Goal: Task Accomplishment & Management: Use online tool/utility

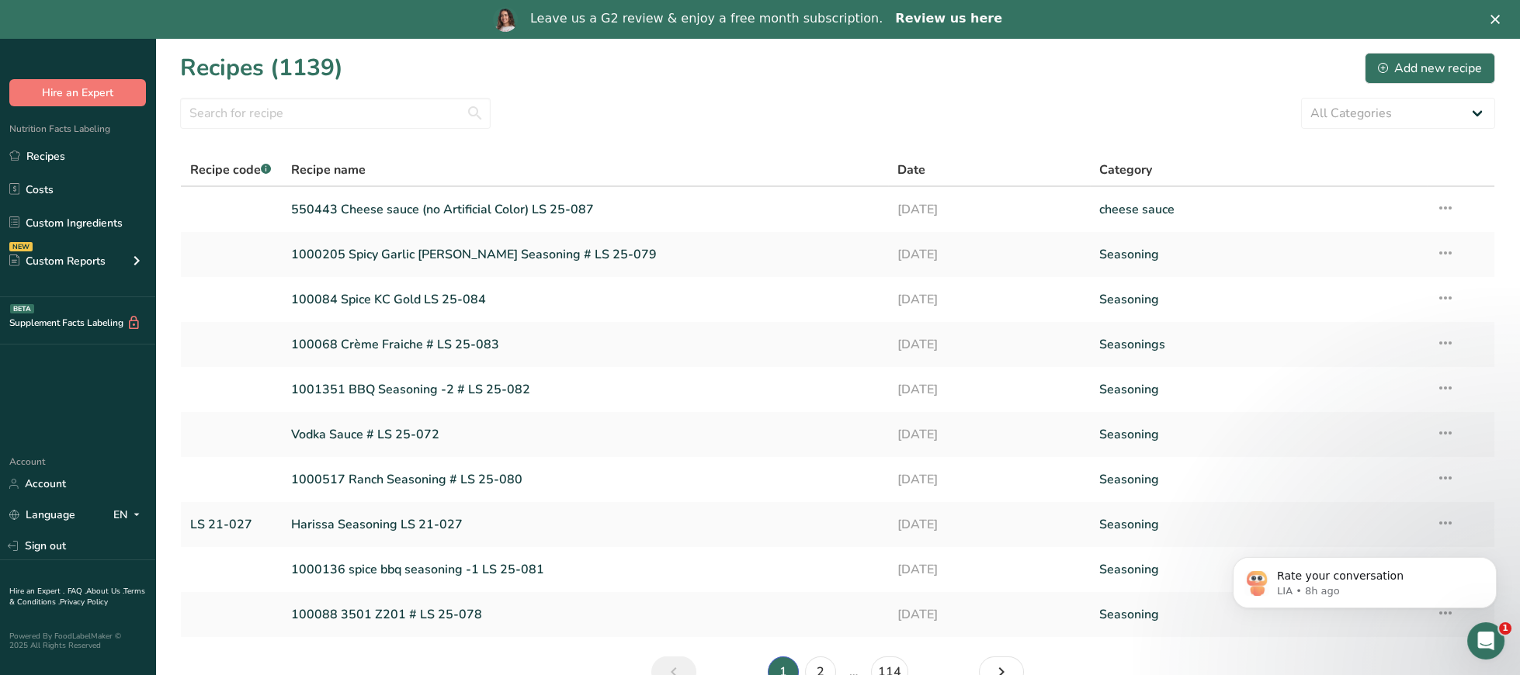
click at [945, 25] on link "Review us here" at bounding box center [948, 19] width 107 height 17
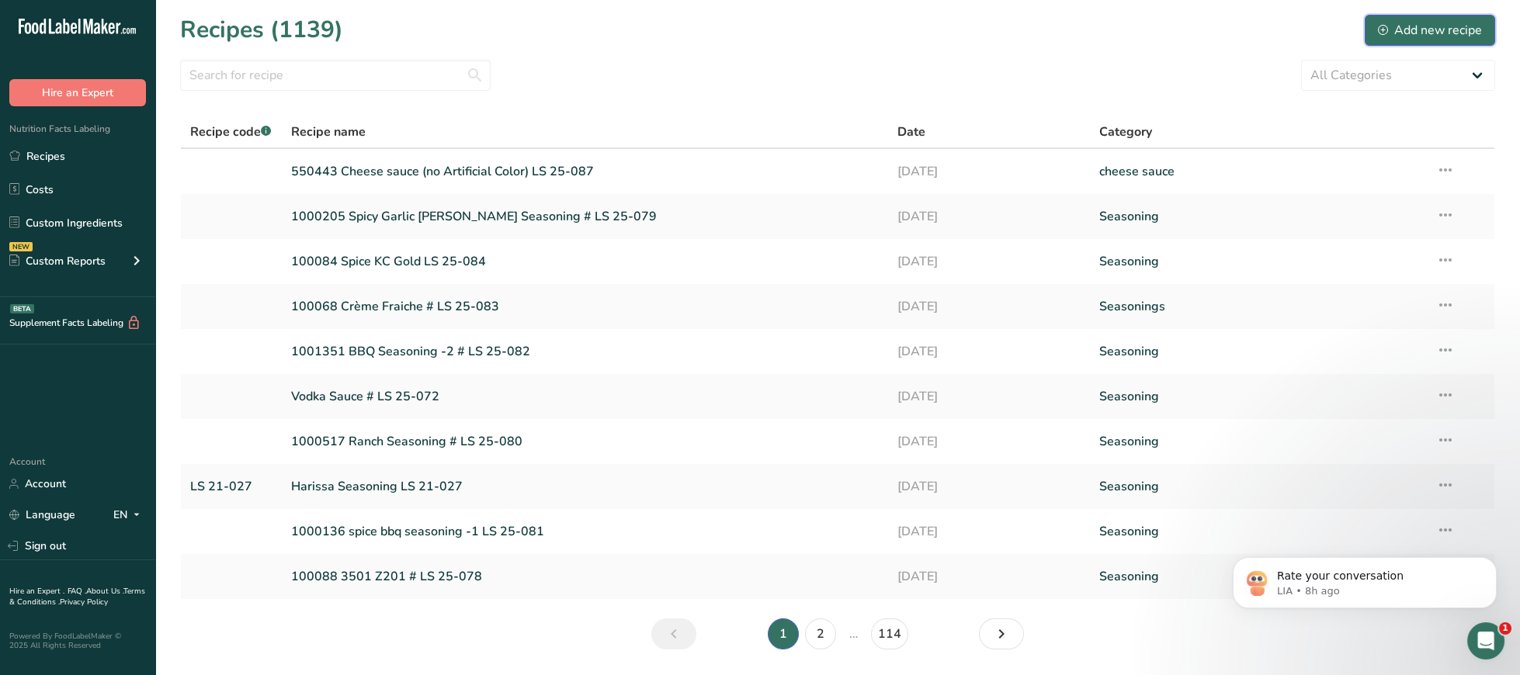
click at [1384, 36] on div "Add new recipe" at bounding box center [1430, 30] width 104 height 19
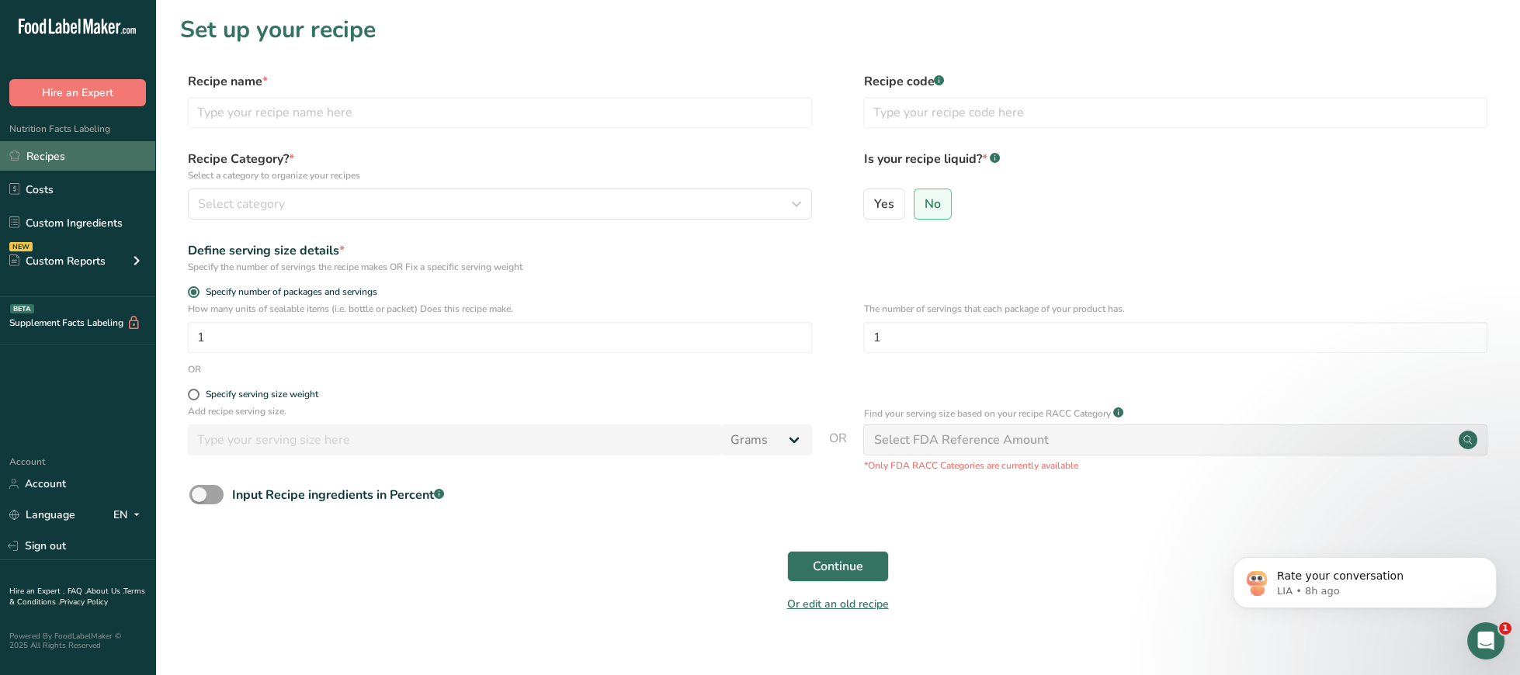
click at [72, 158] on link "Recipes" at bounding box center [77, 155] width 155 height 29
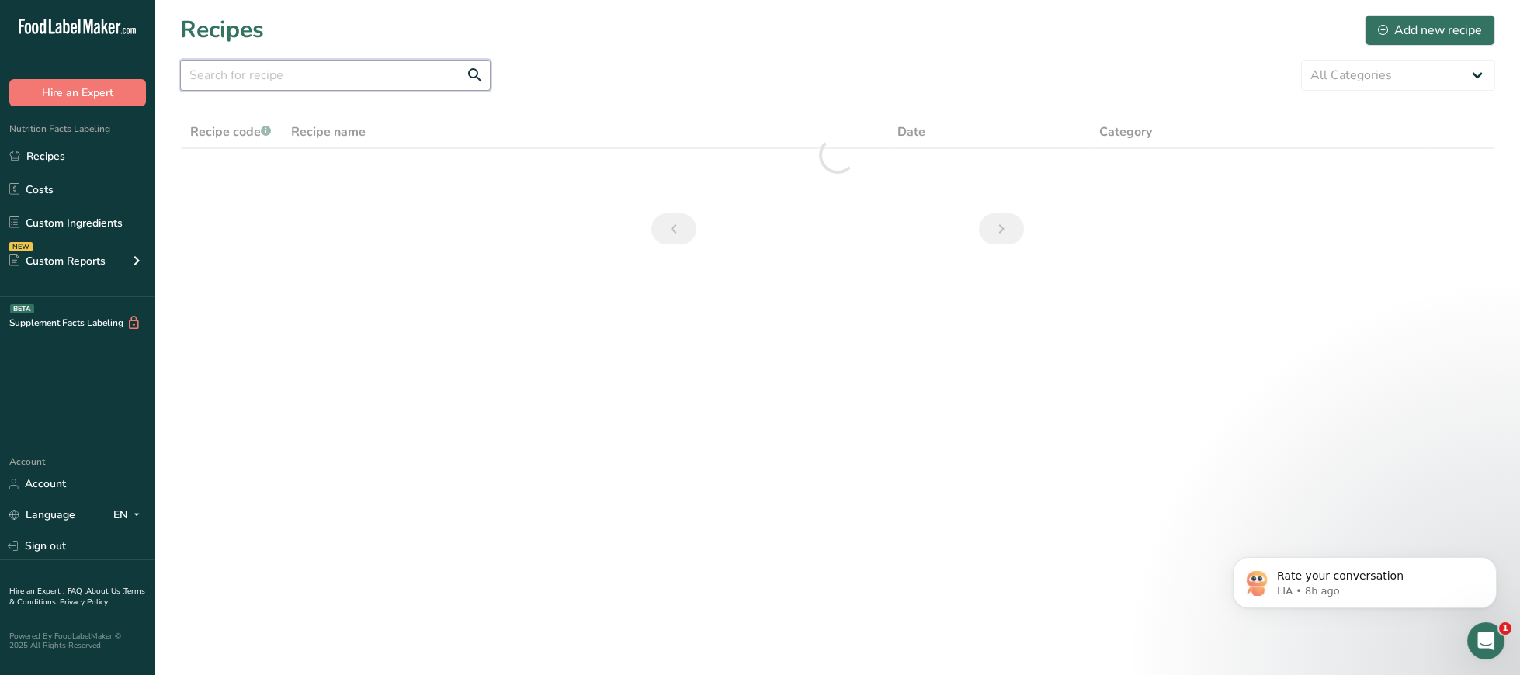
click at [385, 69] on input "text" at bounding box center [335, 75] width 310 height 31
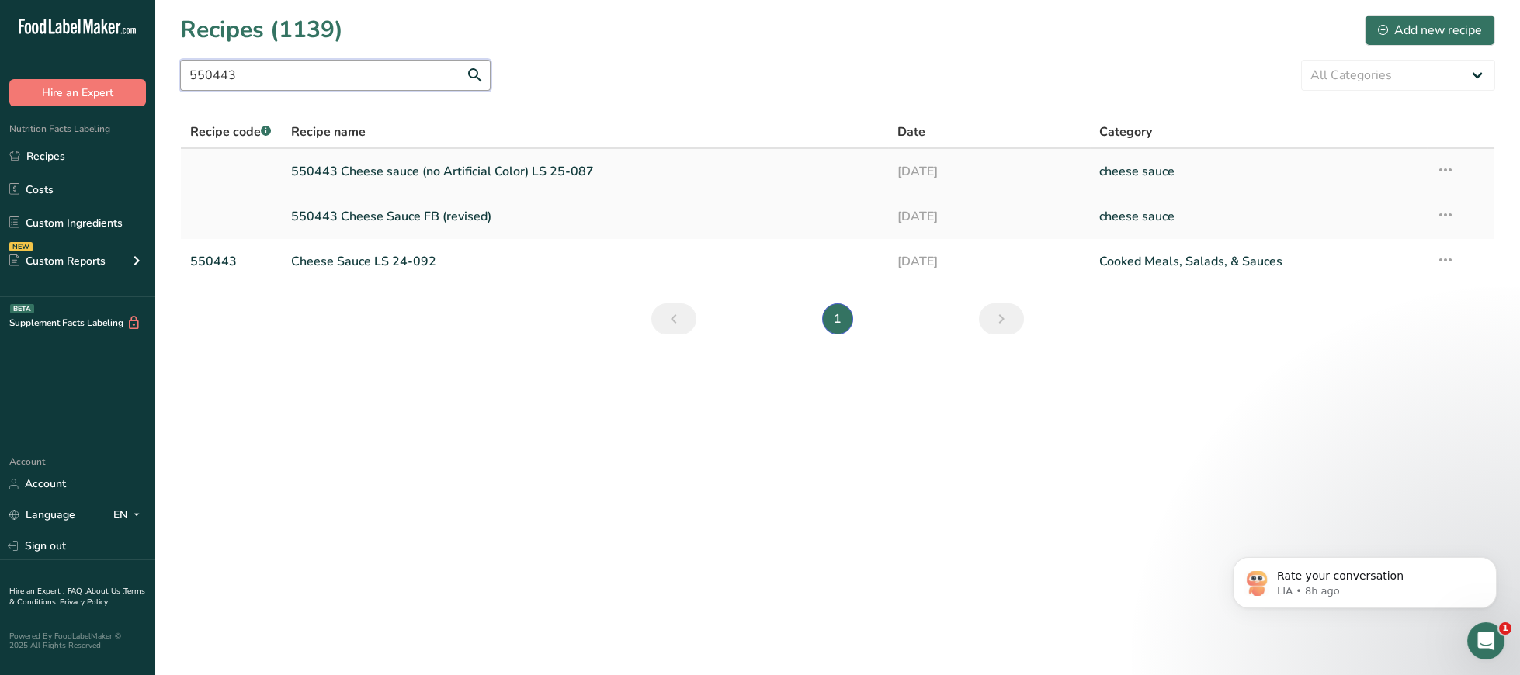
type input "550443"
click at [551, 168] on link "550443 Cheese sauce (no Artificial Color) LS 25-087" at bounding box center [585, 171] width 588 height 33
